Goal: Information Seeking & Learning: Check status

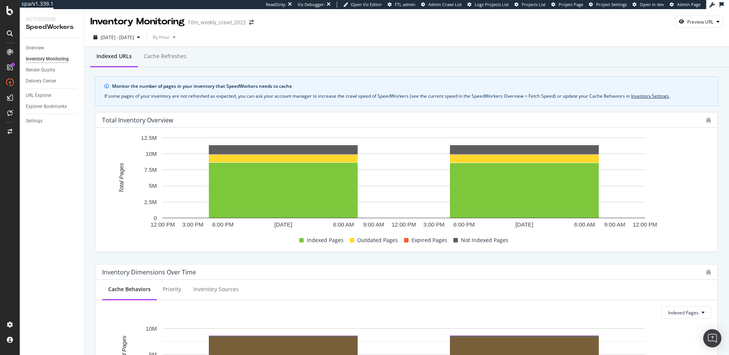
click at [102, 156] on icon "[DATE] [DATE] 12:00 PM 3:00 PM 6:00 PM 6:00 AM 9:00 AM 12:00 PM 3:00 PM 6:00 PM…" at bounding box center [403, 184] width 603 height 101
click at [385, 65] on div "Indexed URLs Cache refreshes" at bounding box center [406, 57] width 644 height 20
click at [32, 95] on div "URL Explorer" at bounding box center [39, 95] width 26 height 8
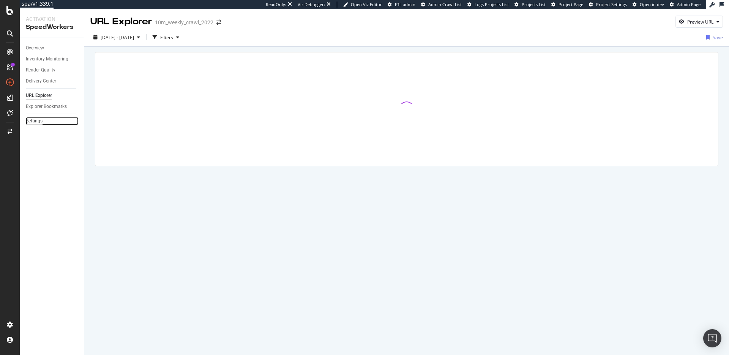
click at [37, 121] on div "Settings" at bounding box center [34, 121] width 17 height 8
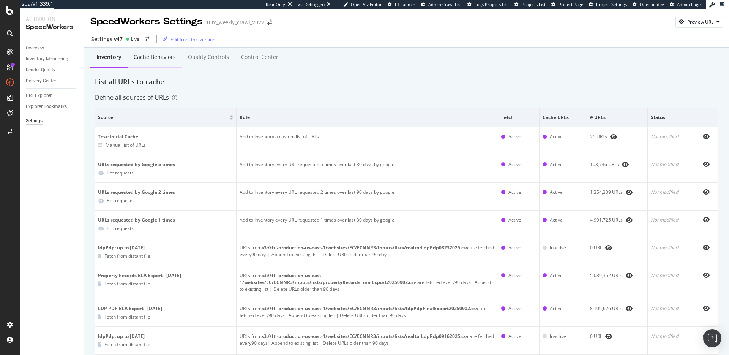
click at [169, 61] on div "Cache behaviors" at bounding box center [155, 57] width 54 height 21
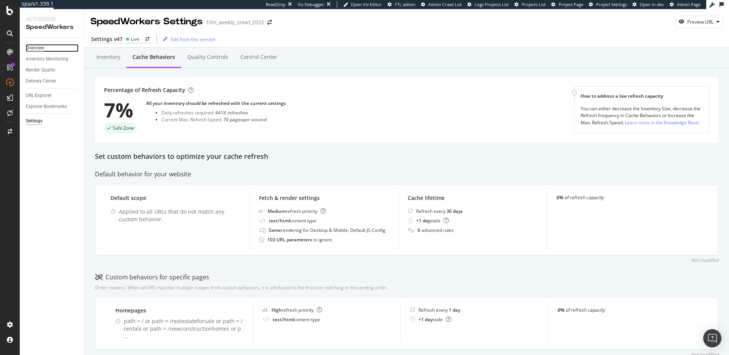
click at [39, 46] on div "Overview" at bounding box center [35, 48] width 18 height 8
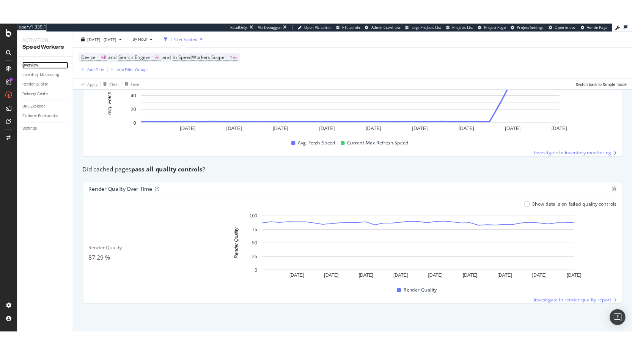
scroll to position [466, 0]
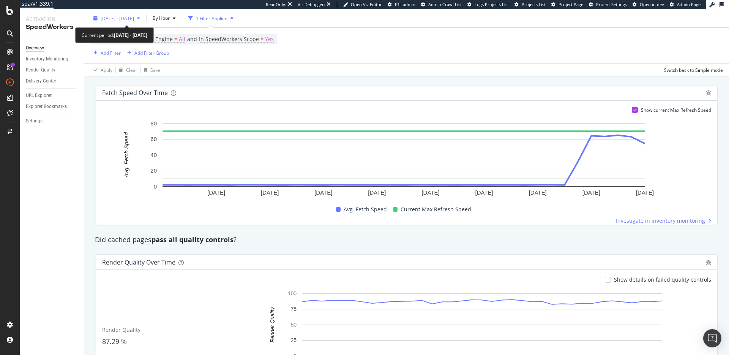
click at [118, 16] on span "[DATE] - [DATE]" at bounding box center [117, 18] width 33 height 6
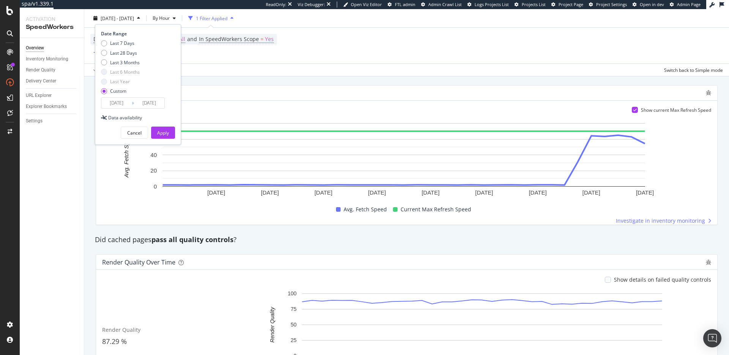
click at [124, 102] on input "[DATE]" at bounding box center [116, 103] width 30 height 11
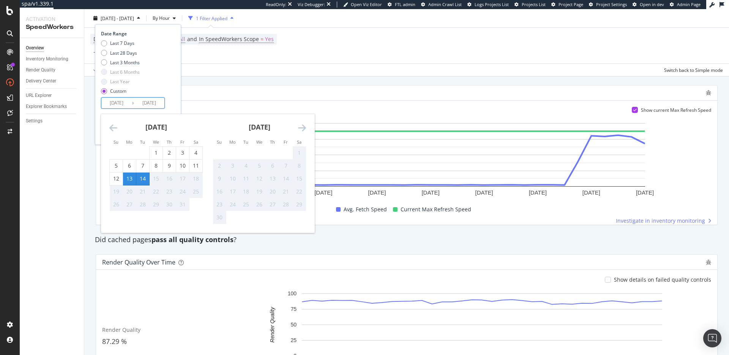
click at [142, 181] on div "14" at bounding box center [142, 179] width 13 height 8
type input "[DATE]"
click at [175, 96] on div "Date Range Last 7 Days Last 28 Days Last 3 Months Last 6 Months Last Year Custo…" at bounding box center [138, 84] width 86 height 120
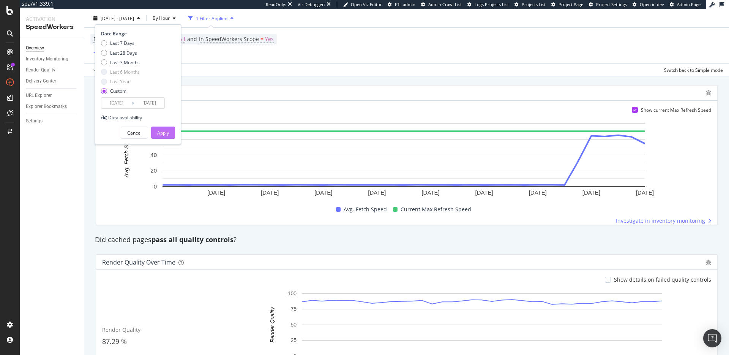
click at [169, 131] on div "Apply" at bounding box center [163, 132] width 12 height 6
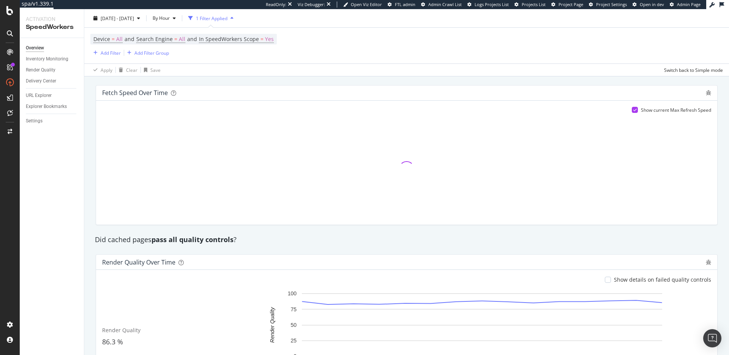
click at [45, 185] on div "Overview Inventory Monitoring Render Quality Delivery Center URL Explorer Explo…" at bounding box center [52, 196] width 64 height 317
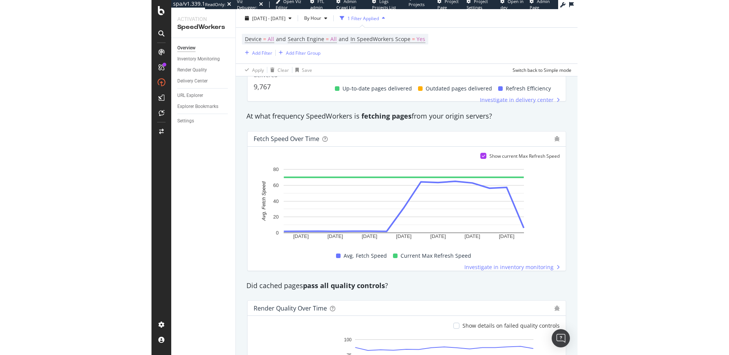
scroll to position [420, 0]
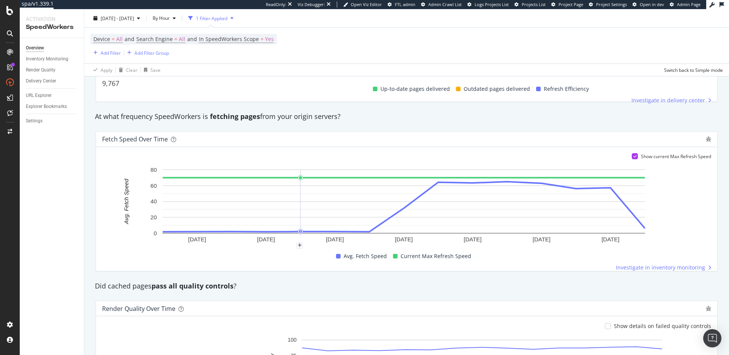
click at [425, 126] on div "Fetch Speed over time Show current Max Refresh Speed 13 Oct. 2025 13 Oct. 2025 …" at bounding box center [406, 201] width 631 height 152
click at [386, 142] on div "Fetch Speed over time" at bounding box center [402, 139] width 600 height 8
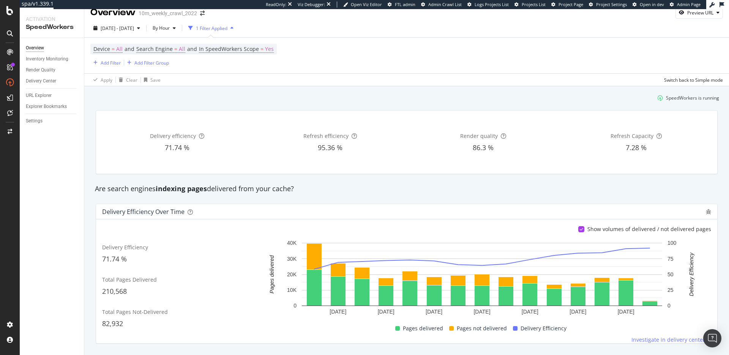
scroll to position [0, 0]
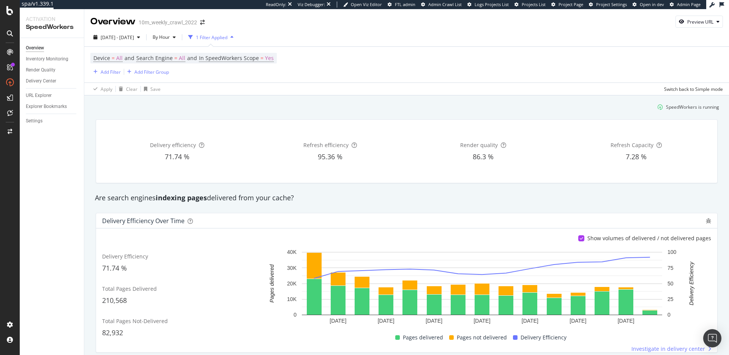
click at [380, 184] on div "Delivery efficiency 71.74 % Refresh efficiency 95.36 % Render quality 86.3 % Re…" at bounding box center [406, 151] width 631 height 76
click at [380, 202] on div "Are search engines indexing pages delivered from your cache?" at bounding box center [406, 198] width 631 height 10
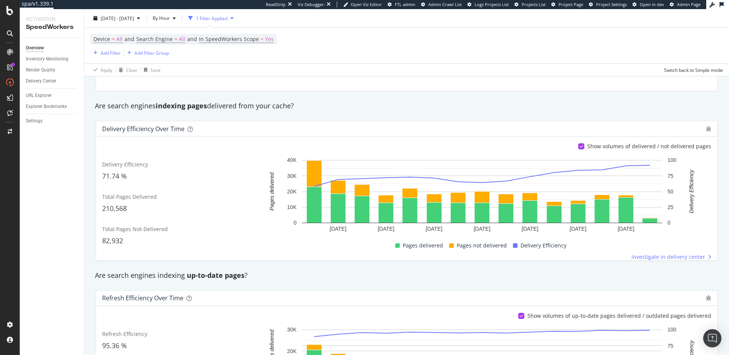
scroll to position [80, 0]
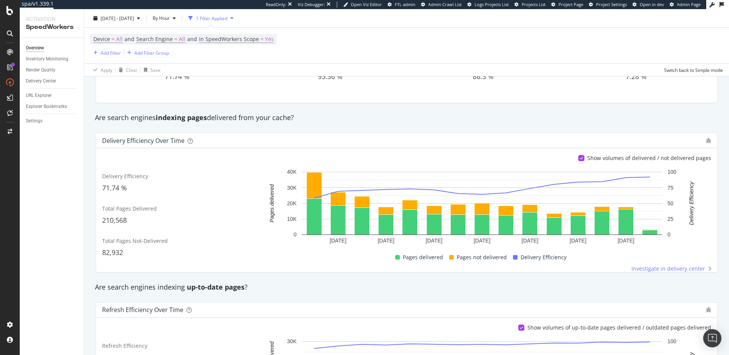
click at [60, 171] on div "Overview Inventory Monitoring Render Quality Delivery Center URL Explorer Explo…" at bounding box center [52, 196] width 64 height 317
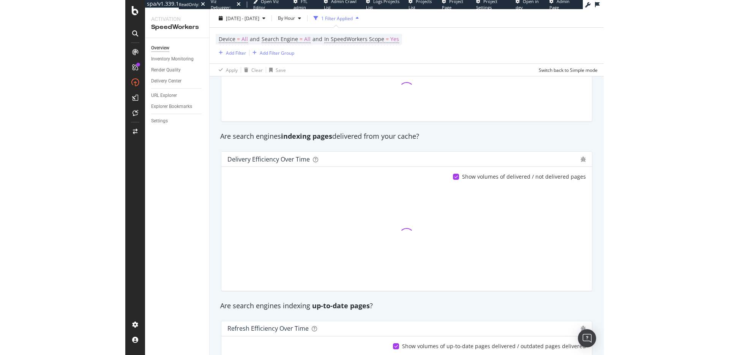
scroll to position [66, 0]
